Goal: Task Accomplishment & Management: Use online tool/utility

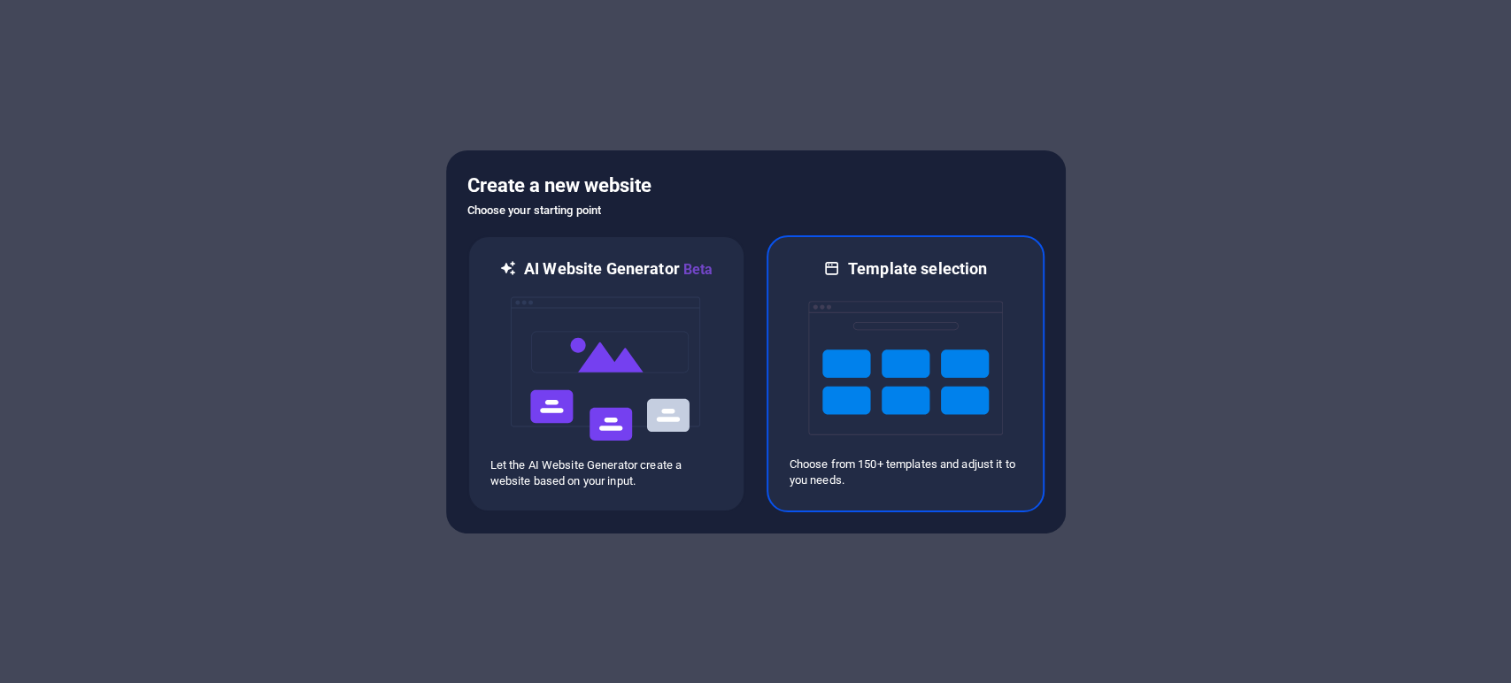
click at [897, 367] on img at bounding box center [905, 368] width 195 height 177
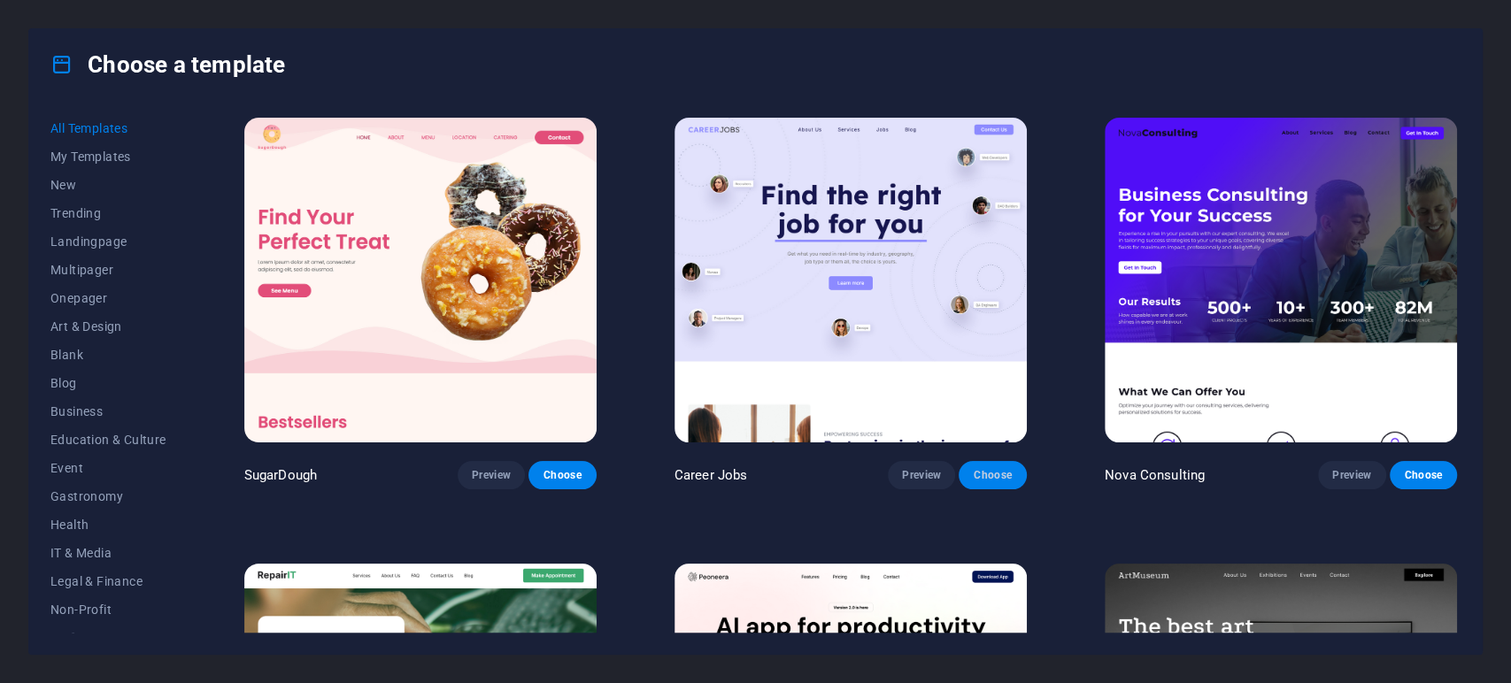
click at [997, 469] on span "Choose" at bounding box center [992, 475] width 39 height 14
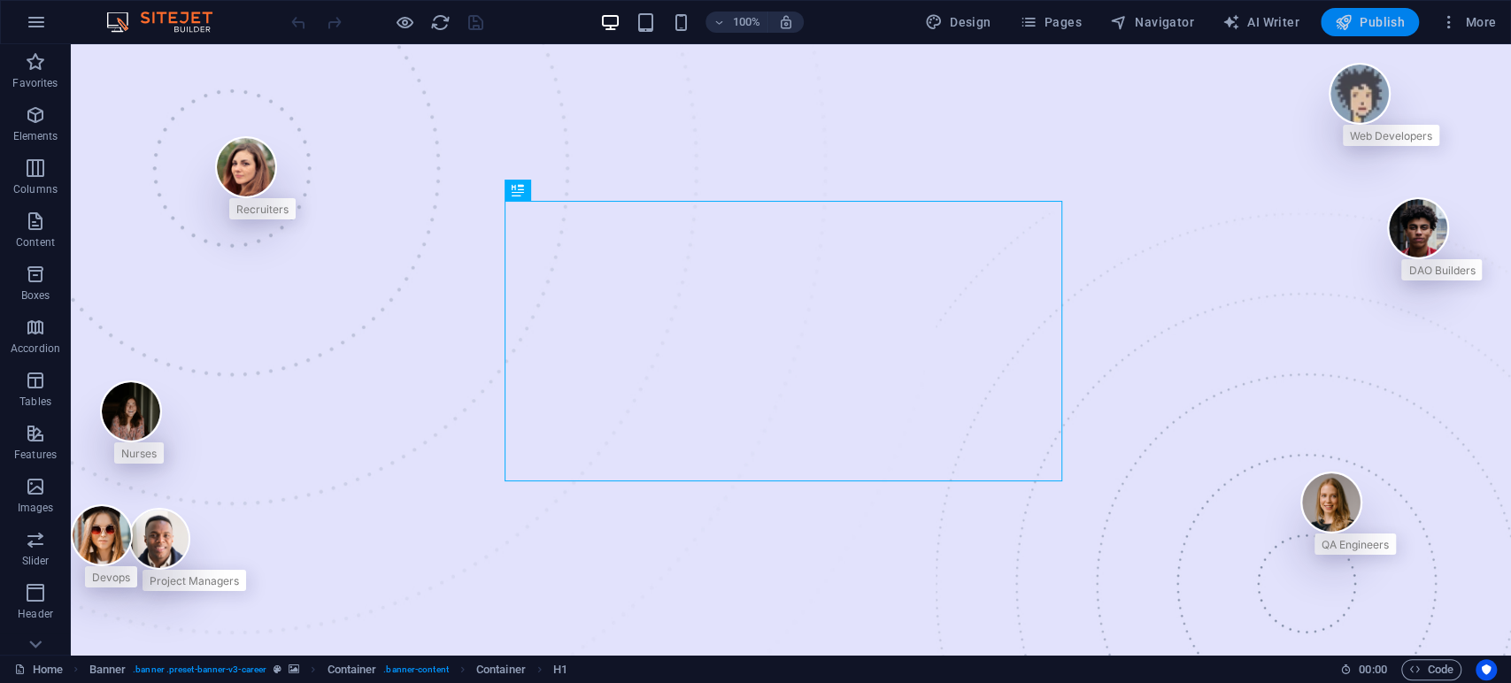
click at [1367, 23] on span "Publish" at bounding box center [1370, 22] width 70 height 18
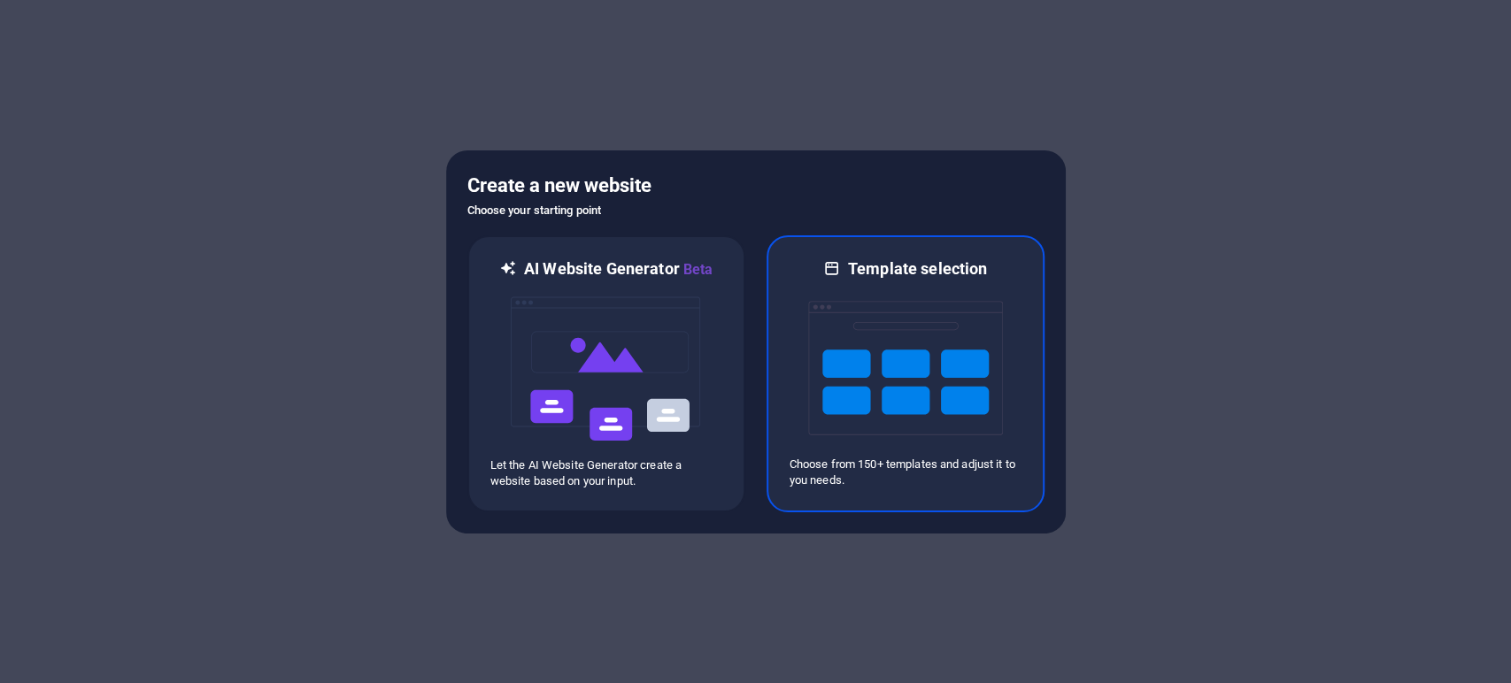
click at [855, 355] on img at bounding box center [905, 368] width 195 height 177
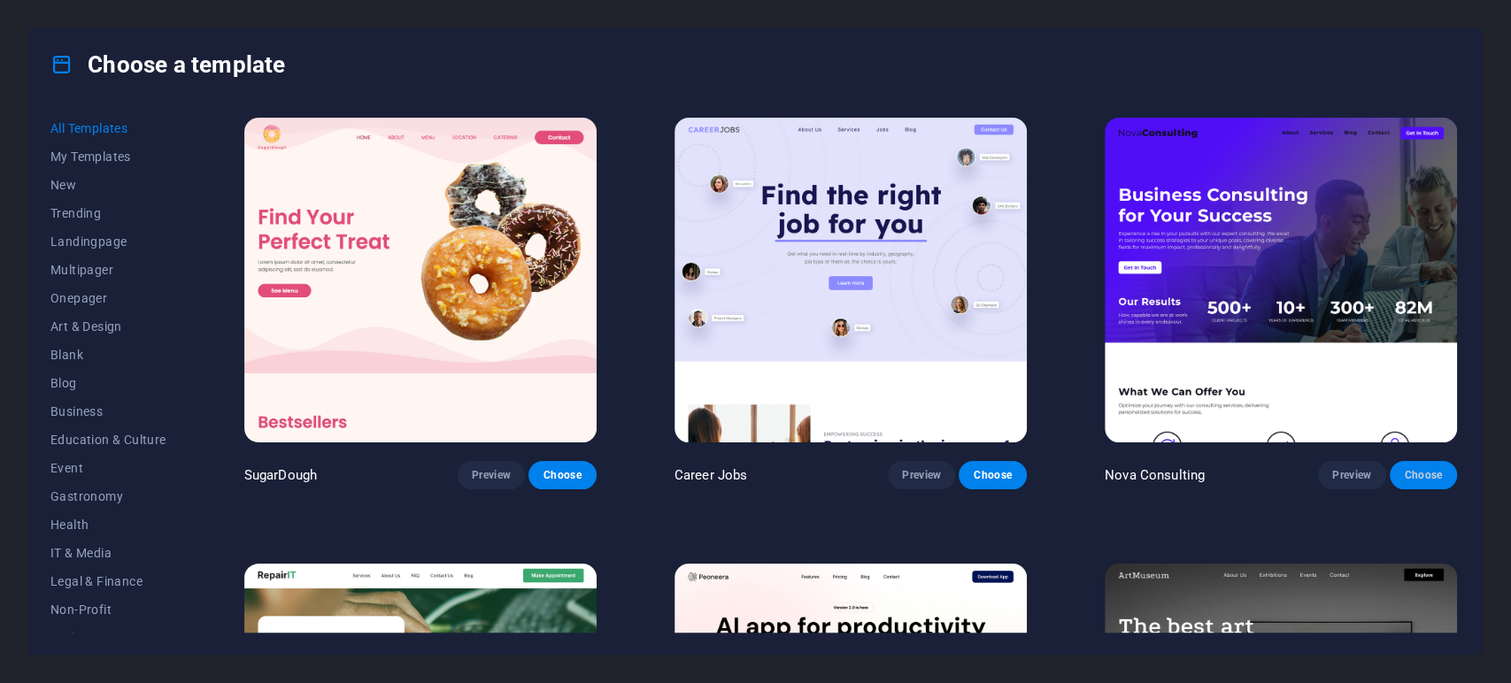
click at [1421, 470] on span "Choose" at bounding box center [1423, 475] width 39 height 14
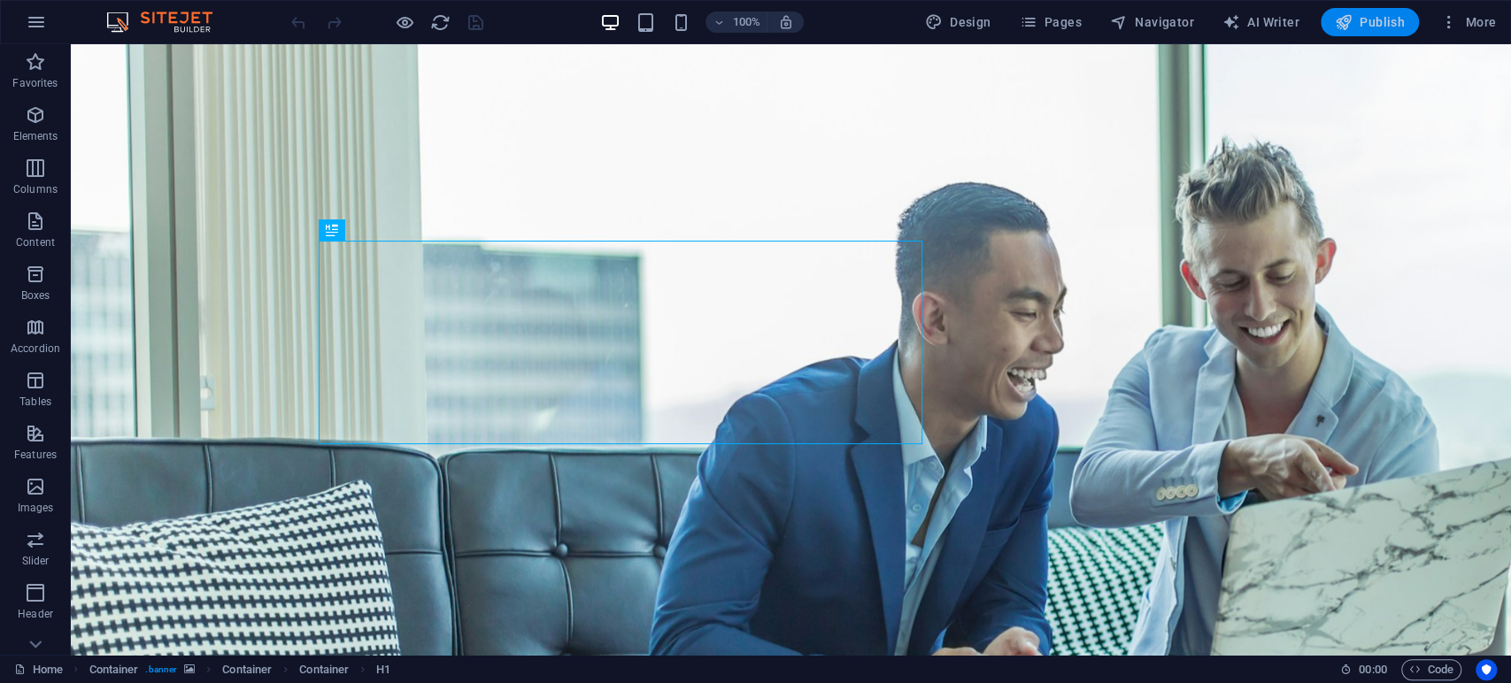
click at [1372, 22] on span "Publish" at bounding box center [1370, 22] width 70 height 18
